Goal: Information Seeking & Learning: Learn about a topic

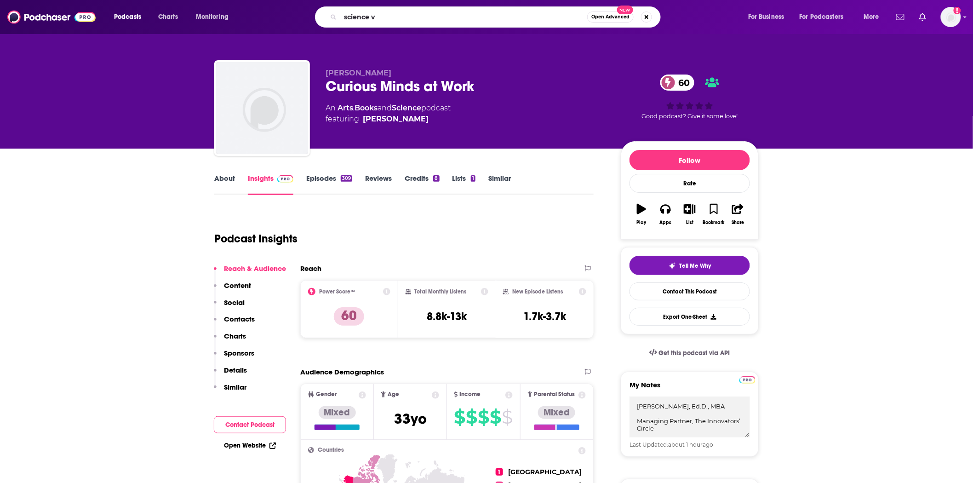
type input "science vs"
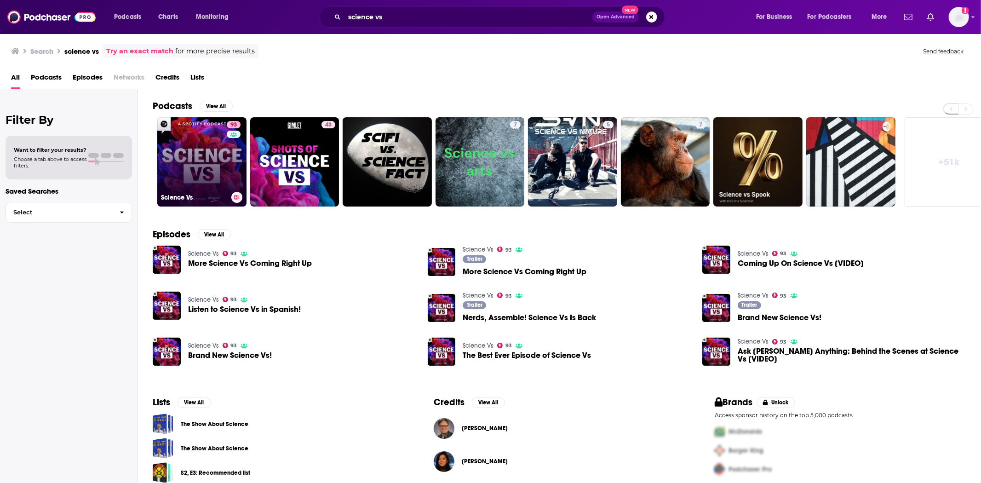
click at [178, 187] on link "93 Science Vs" at bounding box center [201, 161] width 89 height 89
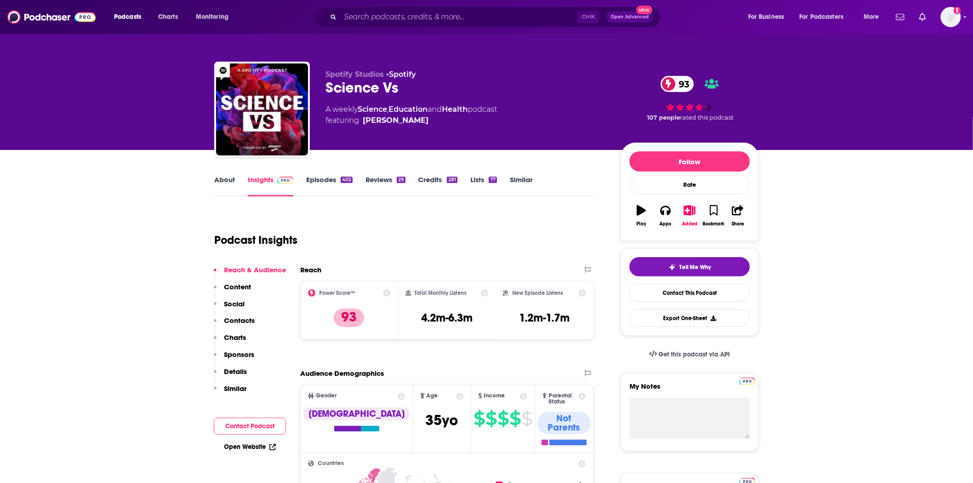
click at [325, 180] on link "Episodes 402" at bounding box center [329, 185] width 46 height 21
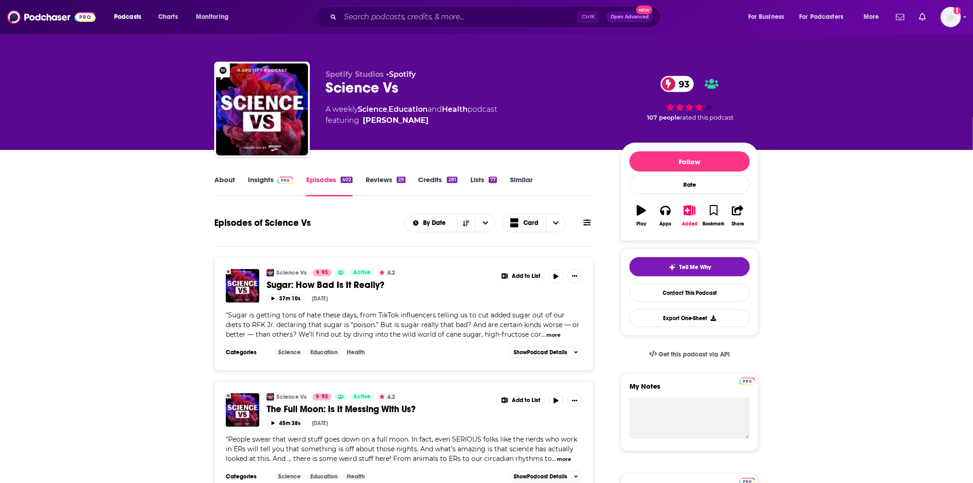
click at [271, 183] on link "Insights" at bounding box center [271, 185] width 46 height 21
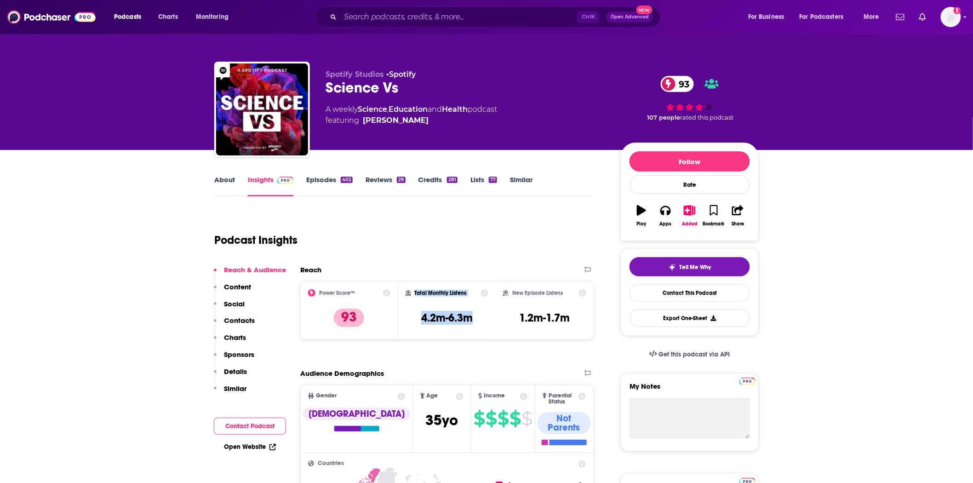
click at [398, 314] on div "Total Monthly Listens 4.2m-6.3m" at bounding box center [447, 310] width 98 height 58
drag, startPoint x: 410, startPoint y: 316, endPoint x: 416, endPoint y: 318, distance: 7.1
click at [416, 318] on div "Total Monthly Listens 4.2m-6.3m" at bounding box center [447, 310] width 98 height 58
click at [471, 316] on h3 "4.2m-6.3m" at bounding box center [446, 318] width 51 height 14
drag, startPoint x: 481, startPoint y: 318, endPoint x: 416, endPoint y: 317, distance: 64.8
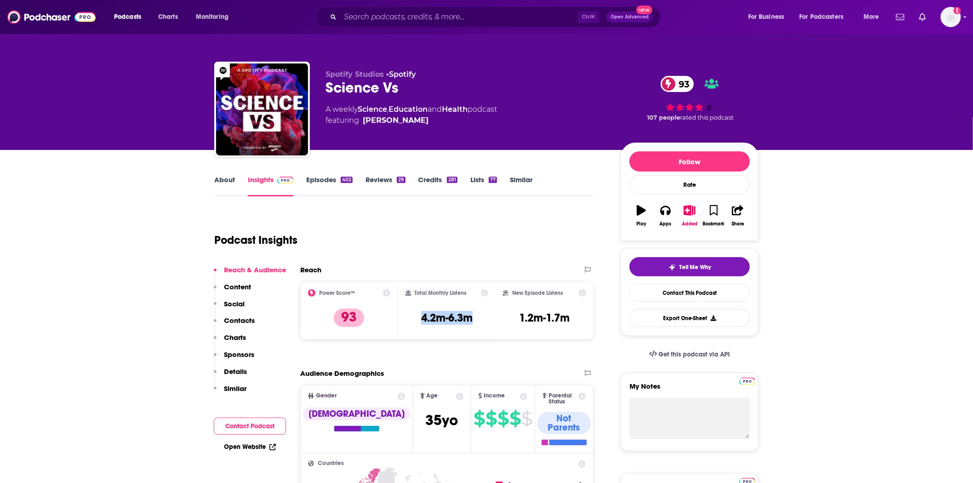
click at [416, 317] on div "Total Monthly Listens 4.2m-6.3m" at bounding box center [446, 310] width 83 height 42
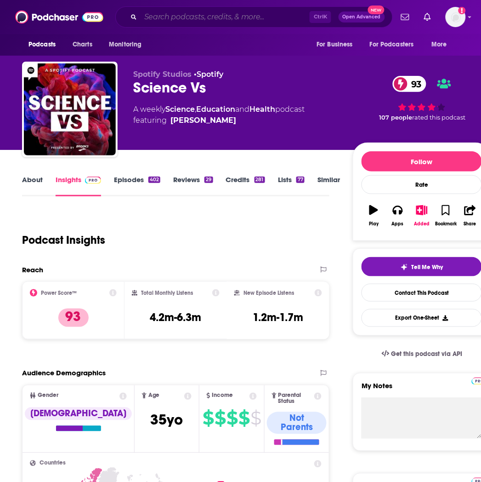
click at [201, 15] on input "Search podcasts, credits, & more..." at bounding box center [225, 17] width 169 height 15
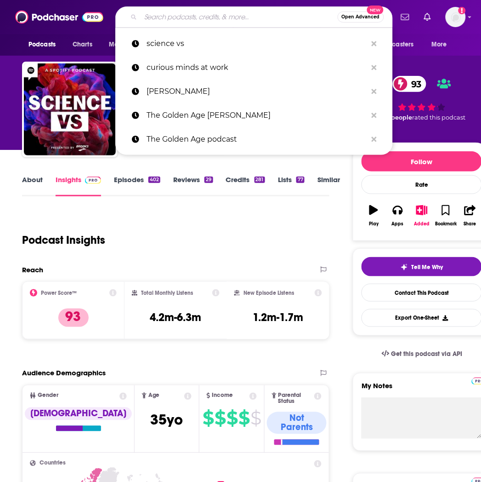
paste input "Optimal Living Daily"
type input "Optimal Living Daily"
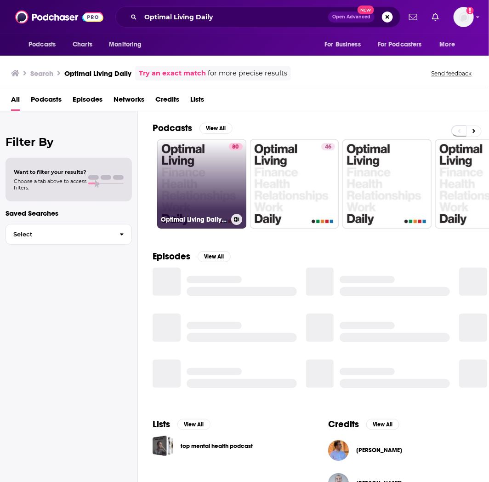
click at [210, 188] on link "80 Optimal Living Daily - Personal Development and Self-Improvement" at bounding box center [201, 183] width 89 height 89
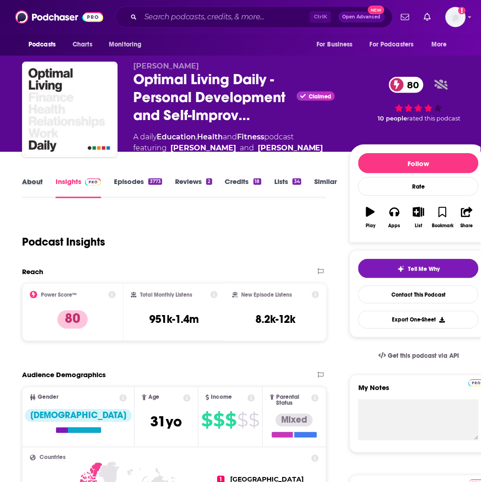
click at [46, 186] on div "About" at bounding box center [39, 187] width 34 height 21
click at [35, 188] on link "About" at bounding box center [32, 187] width 21 height 21
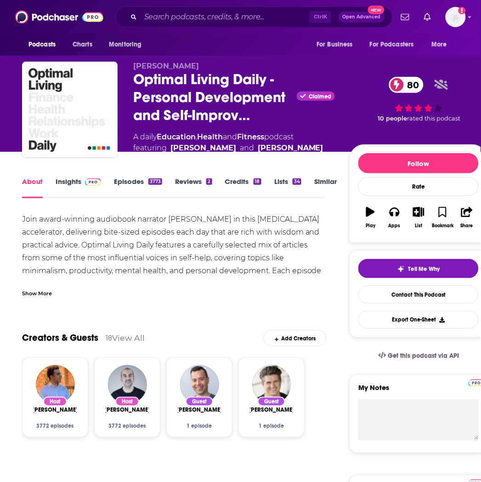
click at [137, 178] on link "Episodes 3773" at bounding box center [138, 187] width 48 height 21
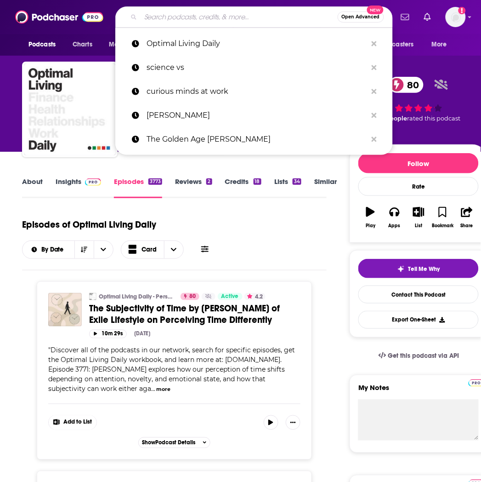
click at [182, 17] on input "Search podcasts, credits, & more..." at bounding box center [239, 17] width 197 height 15
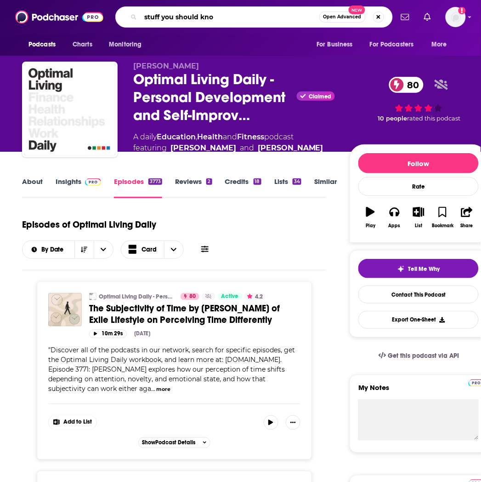
type input "stuff you should know"
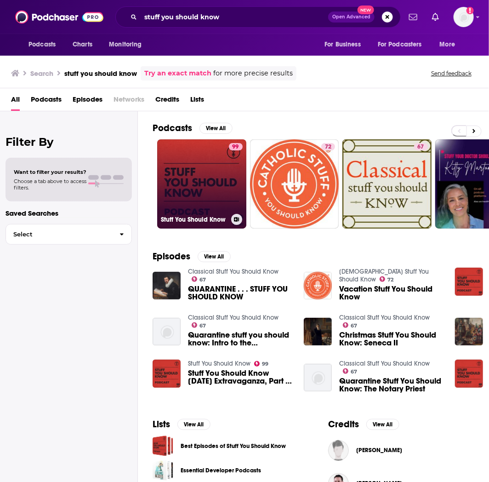
click at [185, 188] on link "99 Stuff You Should Know" at bounding box center [201, 183] width 89 height 89
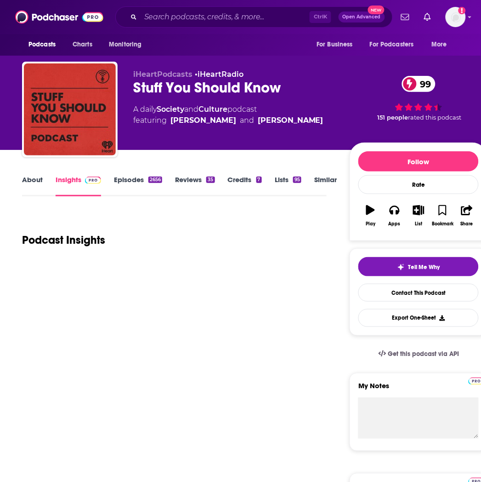
click at [143, 180] on link "Episodes 2656" at bounding box center [138, 185] width 48 height 21
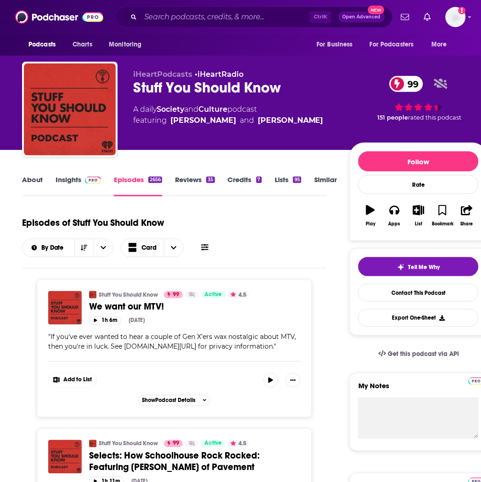
drag, startPoint x: 171, startPoint y: 25, endPoint x: 175, endPoint y: 22, distance: 4.9
click at [172, 25] on div "Ctrl K Open Advanced New" at bounding box center [254, 16] width 278 height 21
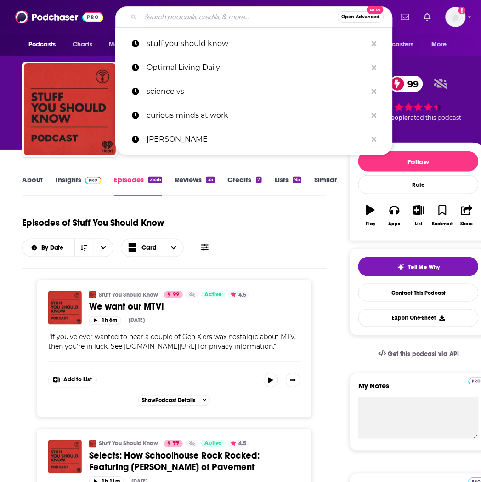
click at [177, 19] on input "Search podcasts, credits, & more..." at bounding box center [239, 17] width 197 height 15
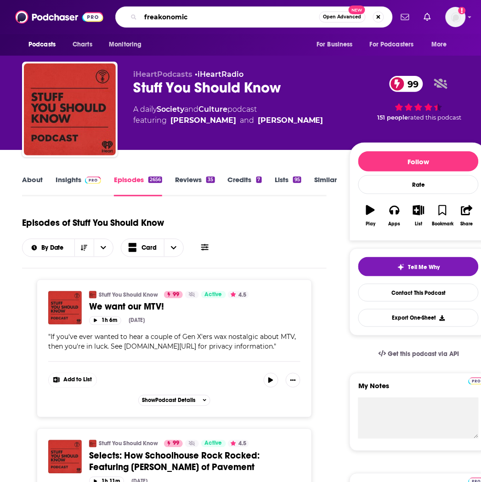
type input "freakonomics"
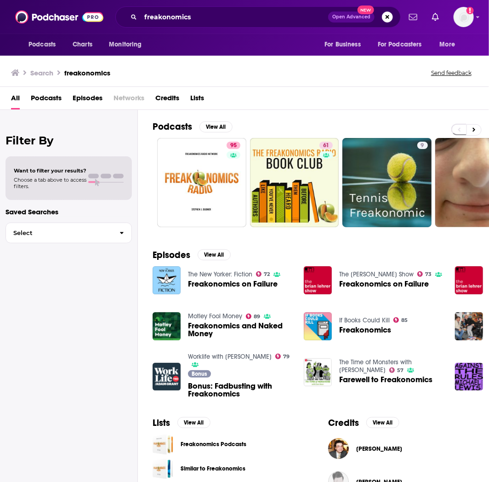
click at [220, 33] on div "Podcasts Charts Monitoring freakonomics Open Advanced New For Business For Podc…" at bounding box center [244, 17] width 489 height 34
click at [222, 21] on input "freakonomics" at bounding box center [235, 17] width 188 height 15
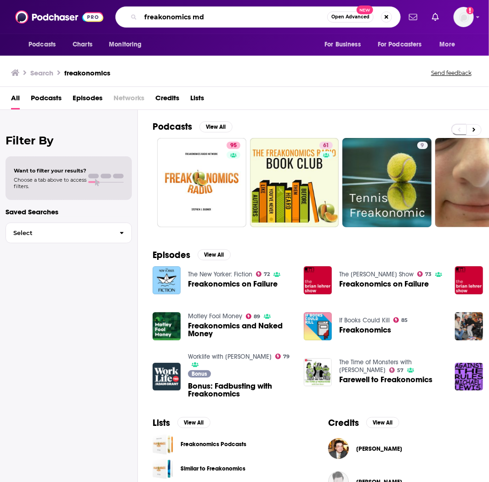
type input "freakonomics md"
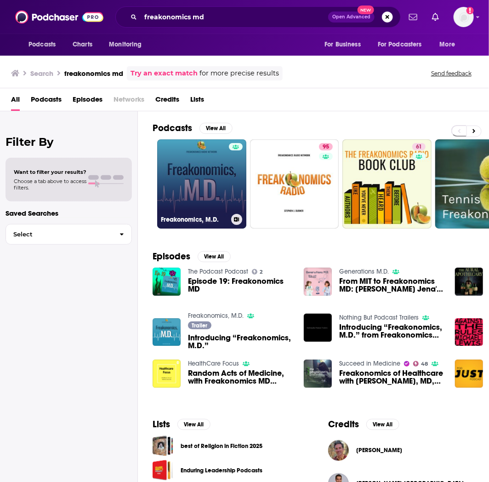
click at [210, 145] on link "Freakonomics, M.D." at bounding box center [201, 183] width 89 height 89
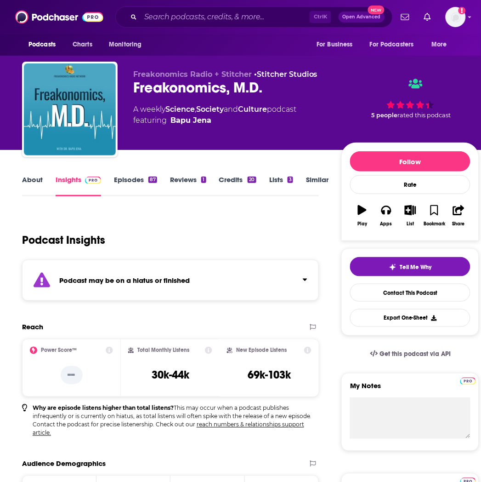
click at [132, 176] on link "Episodes 87" at bounding box center [135, 185] width 43 height 21
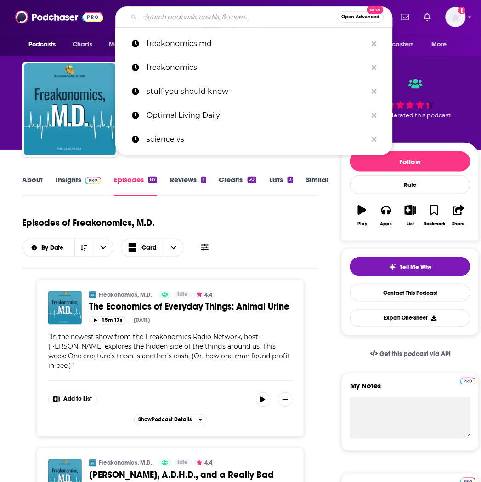
click at [163, 20] on input "Search podcasts, credits, & more..." at bounding box center [239, 17] width 197 height 15
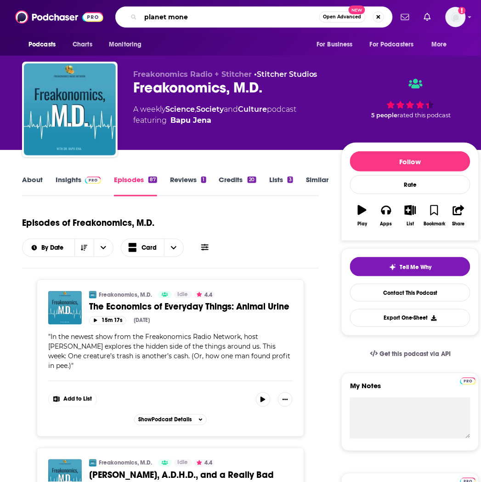
type input "planet money"
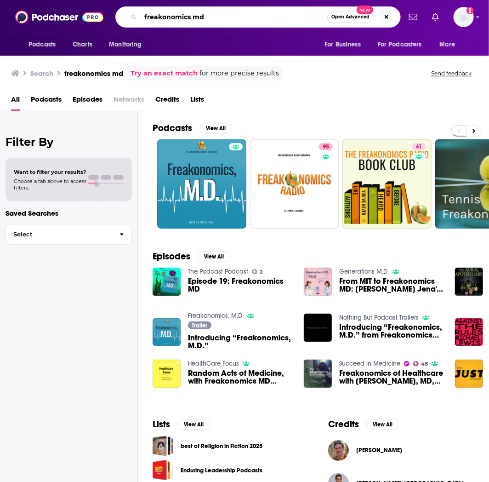
drag, startPoint x: 246, startPoint y: 21, endPoint x: 69, endPoint y: 19, distance: 177.0
click at [69, 19] on div "Podcasts Charts Monitoring freakonomics md Open Advanced New For Business For P…" at bounding box center [244, 17] width 489 height 34
type input "hidden brain"
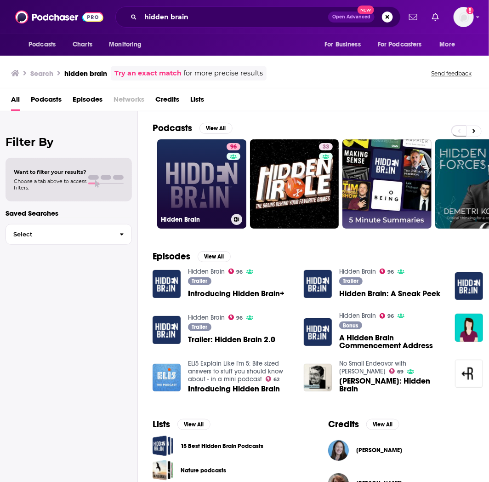
click at [234, 179] on div "96" at bounding box center [235, 178] width 16 height 71
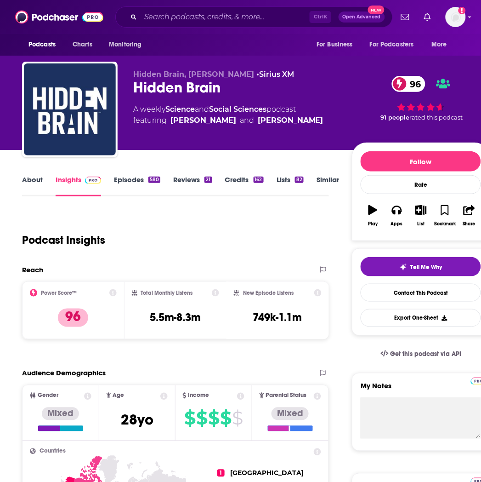
click at [31, 177] on link "About" at bounding box center [32, 185] width 21 height 21
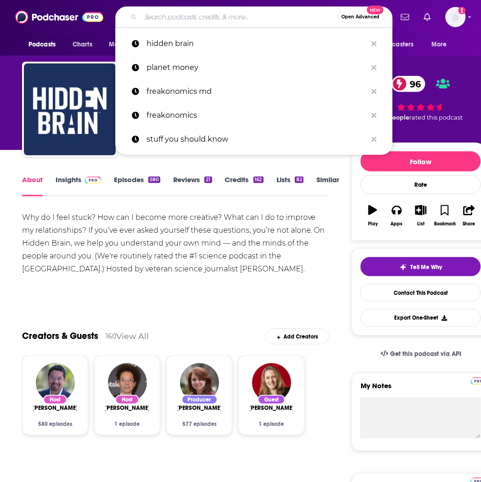
click at [212, 17] on input "Search podcasts, credits, & more..." at bounding box center [239, 17] width 197 height 15
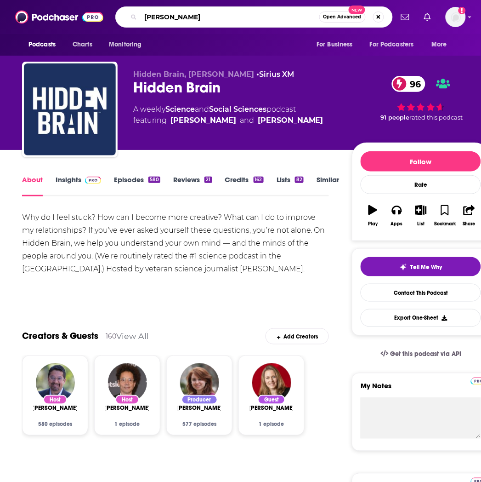
type input "[PERSON_NAME]"
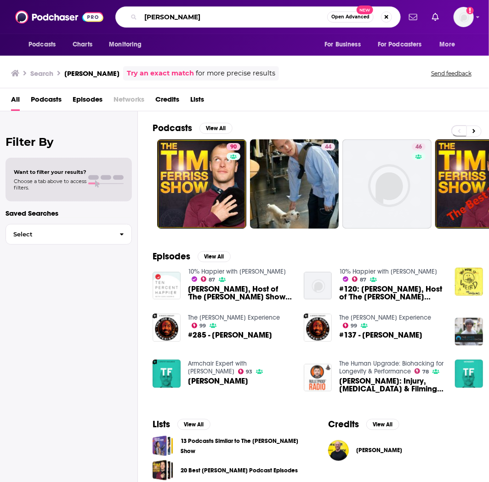
drag, startPoint x: 213, startPoint y: 12, endPoint x: 38, endPoint y: 3, distance: 175.4
click at [39, 12] on div "Podcasts Charts Monitoring [PERSON_NAME] Open Advanced New For Business For Pod…" at bounding box center [244, 17] width 489 height 34
type input "f"
type input "[PERSON_NAME]"
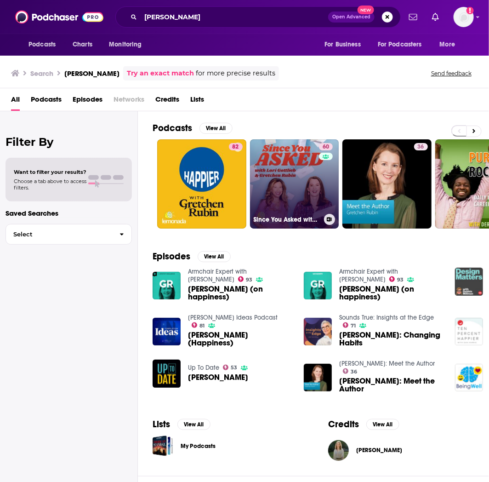
click at [324, 182] on div "60" at bounding box center [327, 178] width 16 height 71
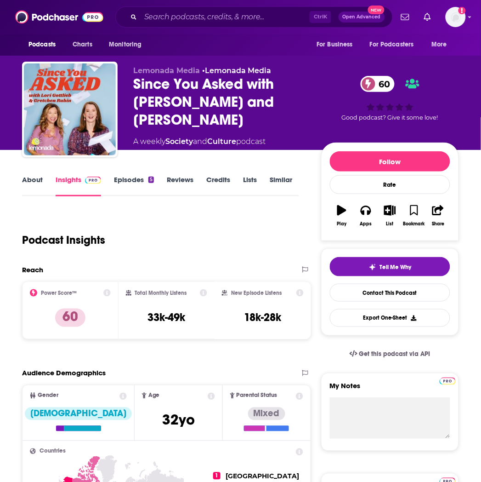
click at [40, 182] on link "About" at bounding box center [32, 185] width 21 height 21
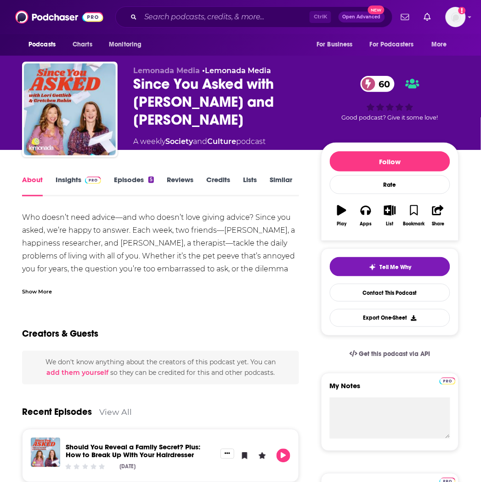
click at [145, 181] on link "Episodes 5" at bounding box center [134, 185] width 40 height 21
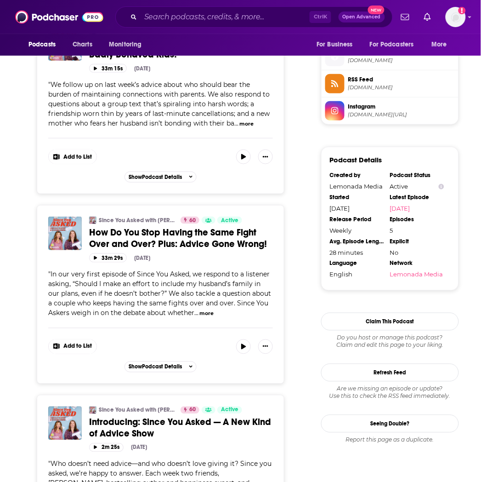
scroll to position [715, 0]
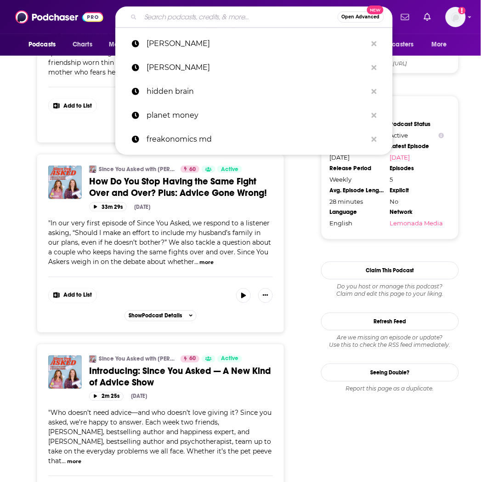
click at [184, 17] on input "Search podcasts, credits, & more..." at bounding box center [239, 17] width 197 height 15
click at [29, 11] on img at bounding box center [59, 16] width 88 height 17
